Goal: Task Accomplishment & Management: Complete application form

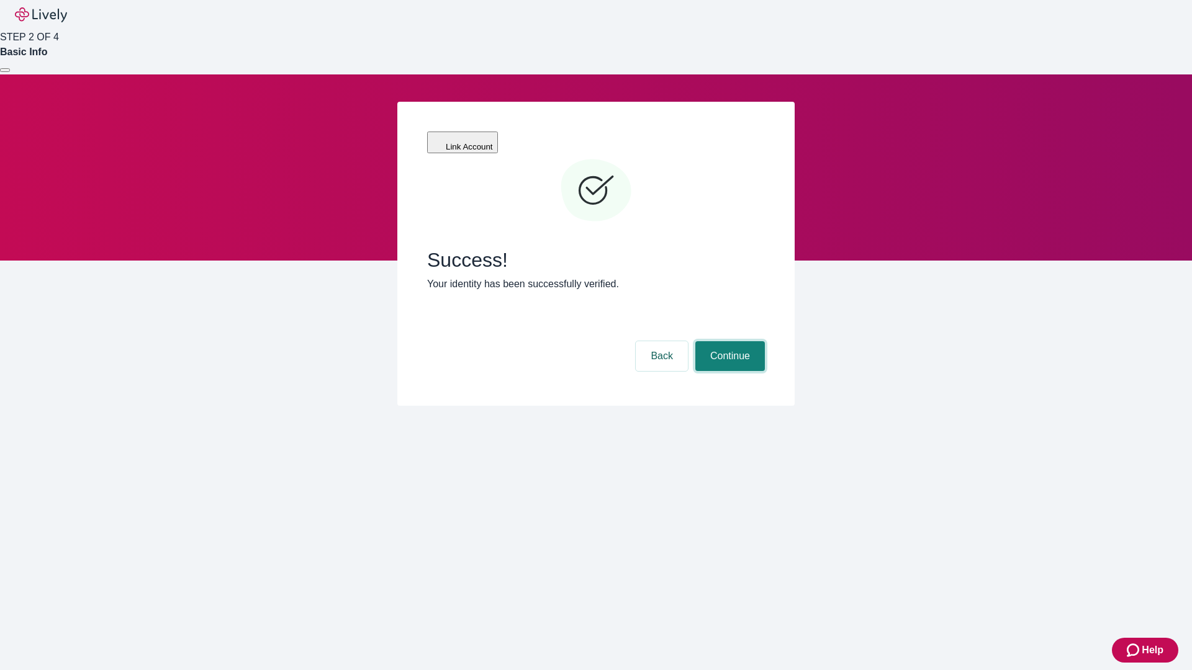
click at [728, 341] on button "Continue" at bounding box center [730, 356] width 70 height 30
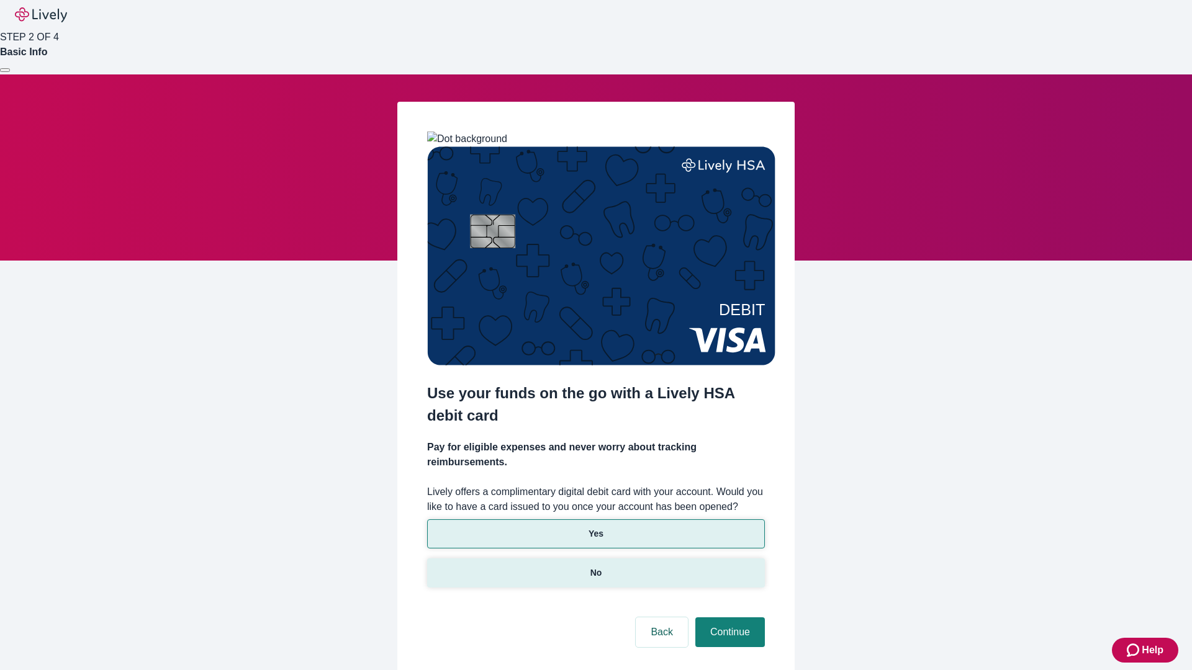
click at [595, 567] on p "No" at bounding box center [596, 573] width 12 height 13
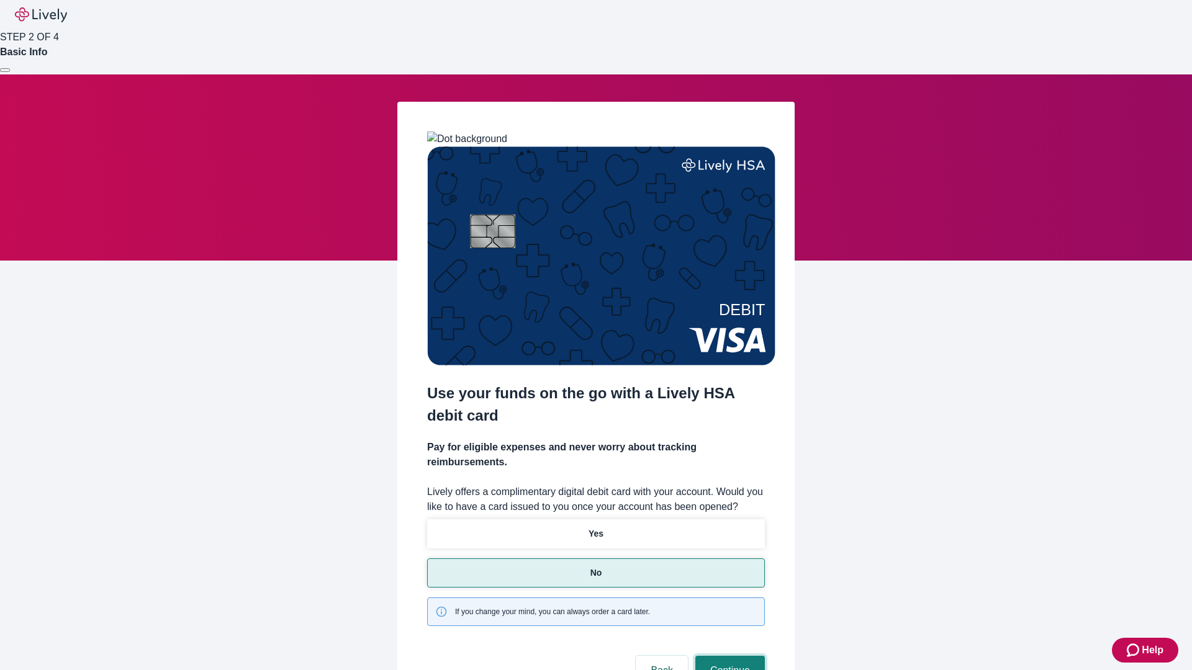
click at [728, 656] on button "Continue" at bounding box center [730, 671] width 70 height 30
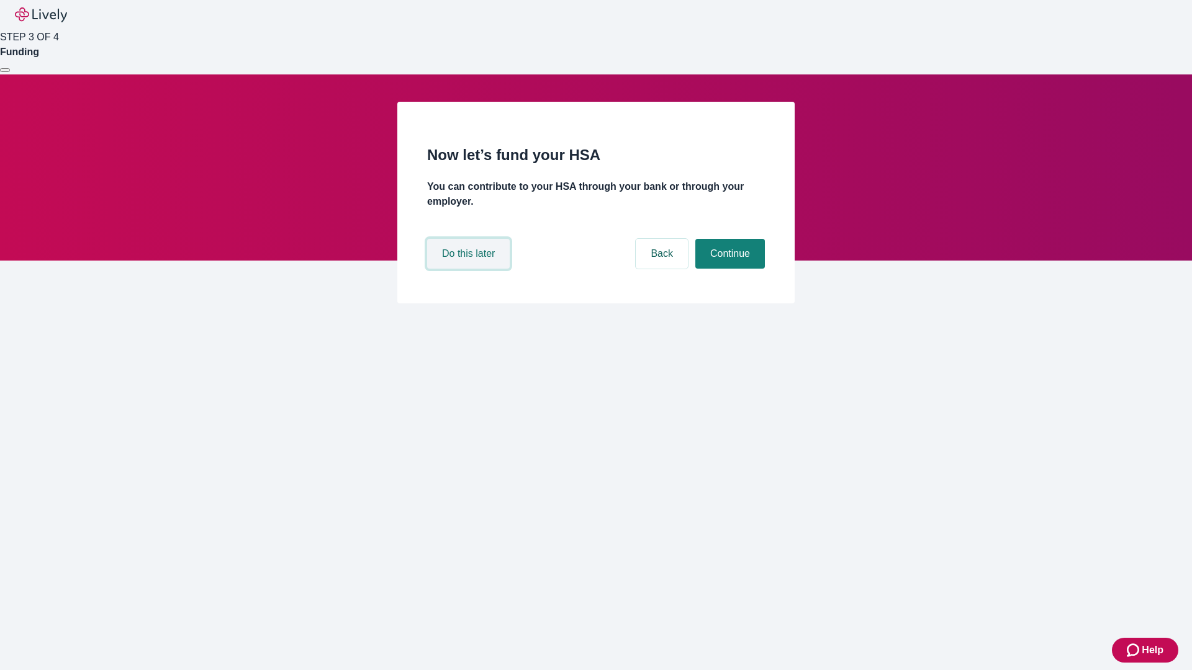
click at [470, 269] on button "Do this later" at bounding box center [468, 254] width 83 height 30
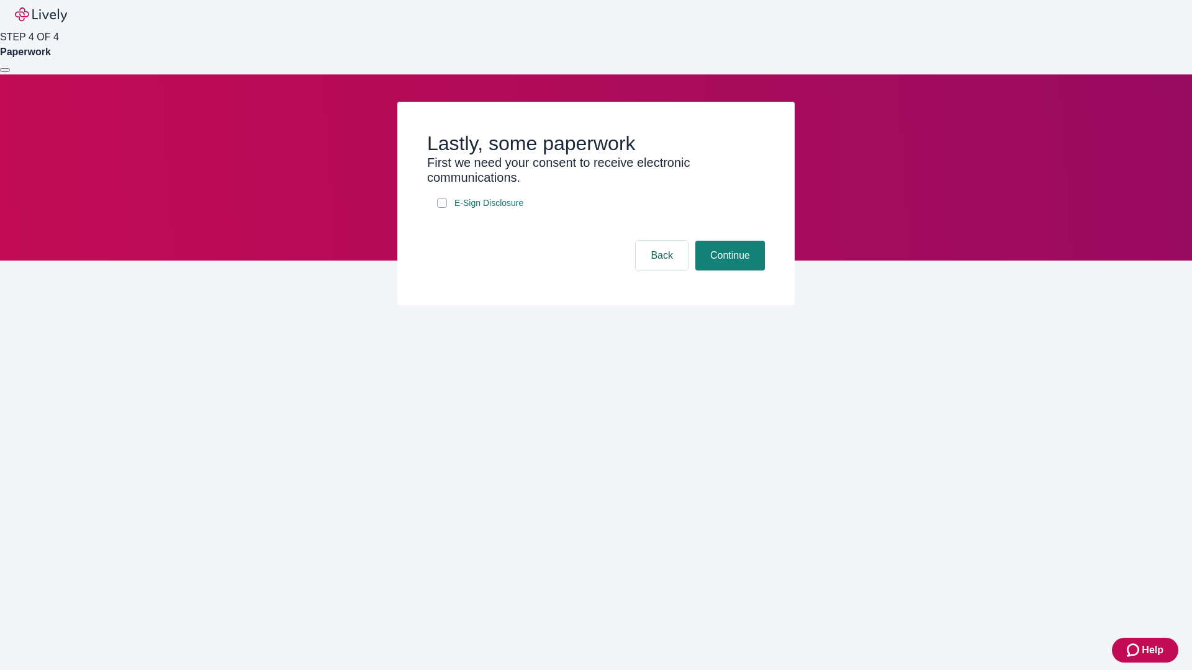
click at [442, 208] on input "E-Sign Disclosure" at bounding box center [442, 203] width 10 height 10
checkbox input "true"
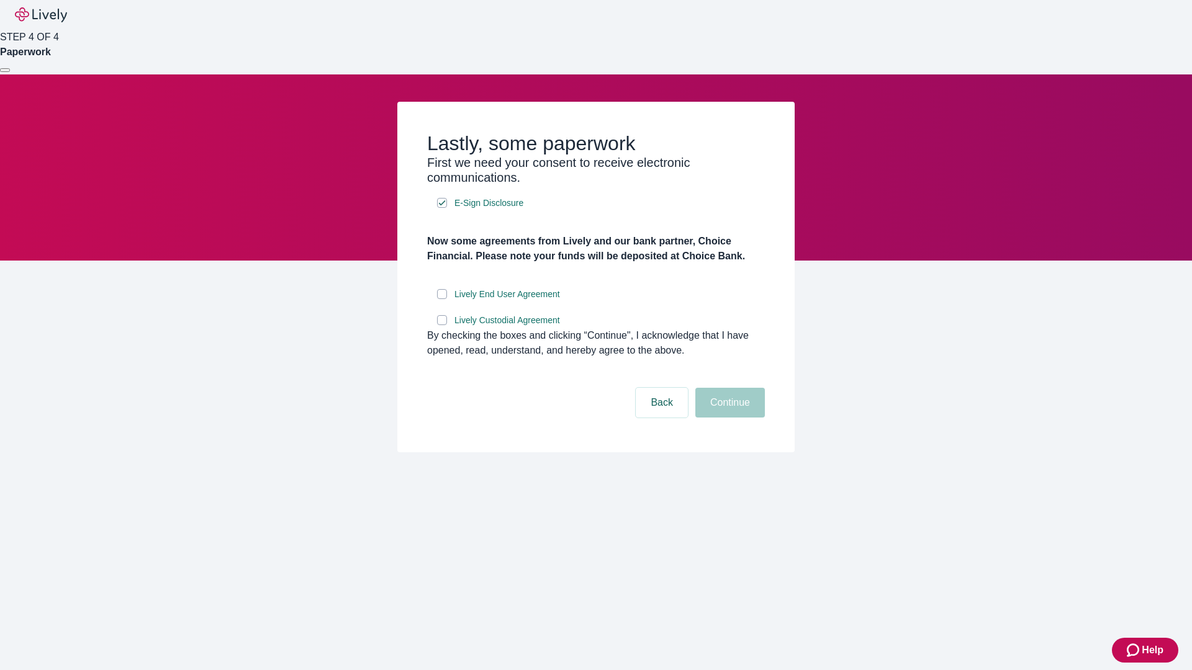
click at [442, 299] on input "Lively End User Agreement" at bounding box center [442, 294] width 10 height 10
checkbox input "true"
click at [442, 325] on input "Lively Custodial Agreement" at bounding box center [442, 320] width 10 height 10
checkbox input "true"
click at [728, 418] on button "Continue" at bounding box center [730, 403] width 70 height 30
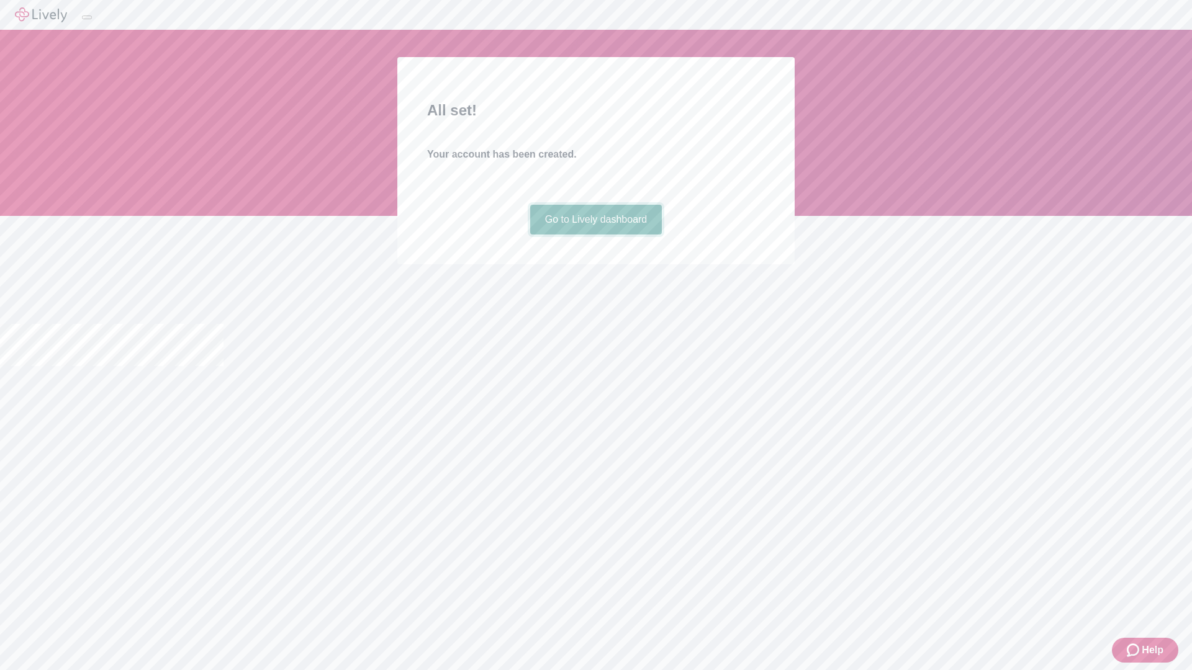
click at [595, 235] on link "Go to Lively dashboard" at bounding box center [596, 220] width 132 height 30
